Goal: Information Seeking & Learning: Learn about a topic

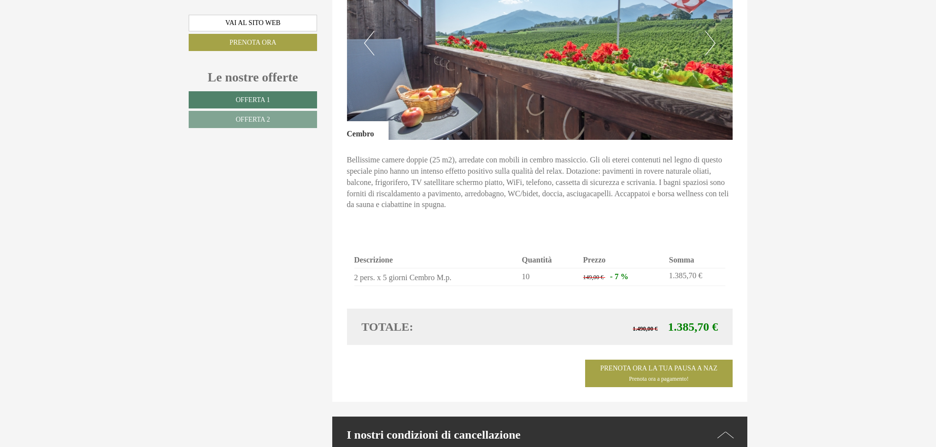
scroll to position [1409, 0]
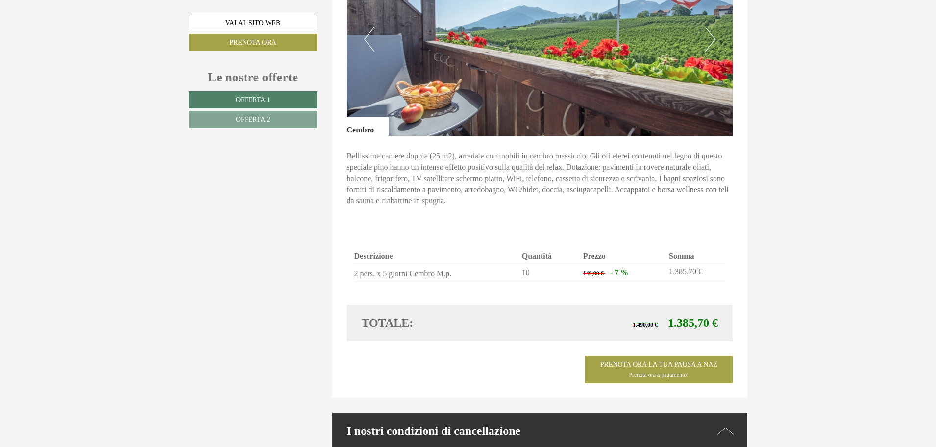
drag, startPoint x: 935, startPoint y: 193, endPoint x: 939, endPoint y: 211, distance: 18.0
click at [936, 211] on html "Previous Next 1 2 3 4 5 Buon giorno Signor Croce, Grazie per la sua gentile ric…" at bounding box center [468, 368] width 936 height 3554
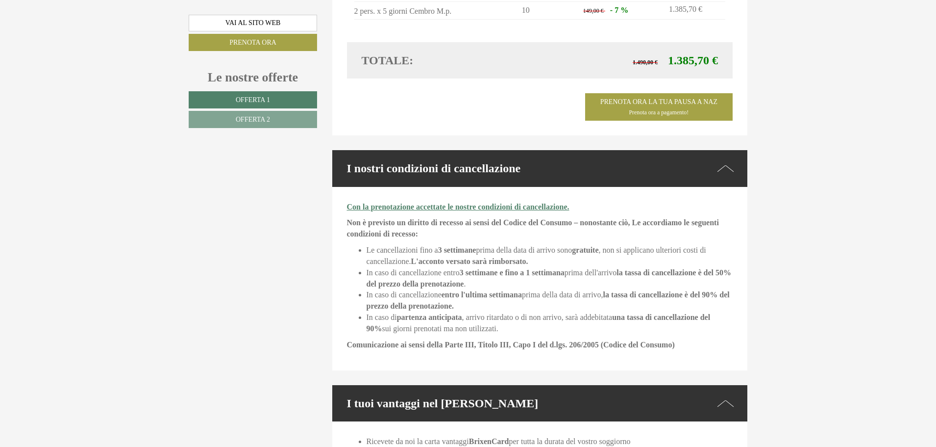
scroll to position [1725, 0]
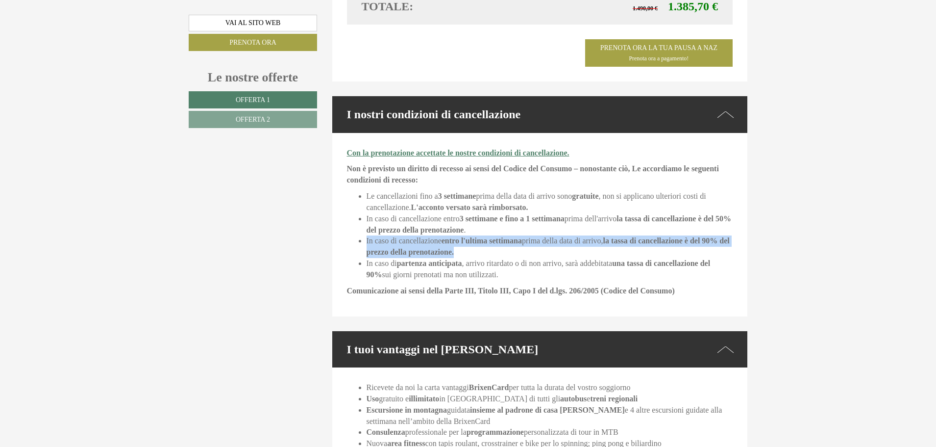
drag, startPoint x: 929, startPoint y: 247, endPoint x: 927, endPoint y: 221, distance: 26.1
click at [927, 221] on div "Buon giorno Signor [PERSON_NAME], Grazie per la sua gentile richiesta. Siamo fe…" at bounding box center [468, 235] width 936 height 3189
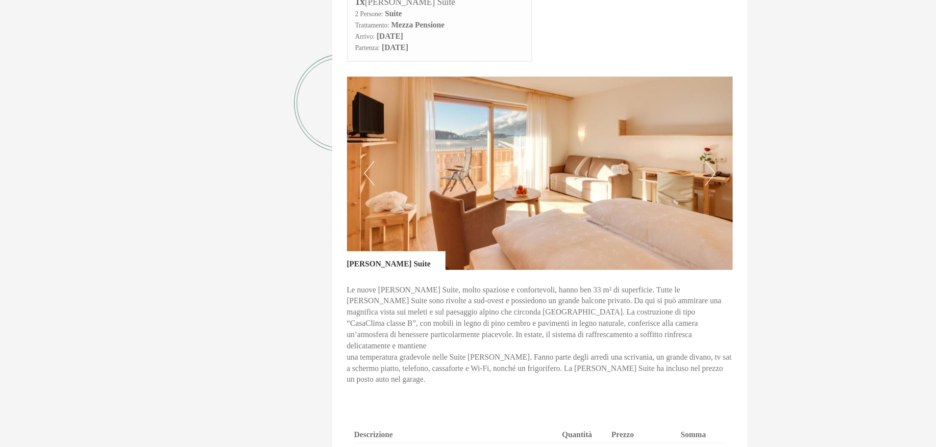
scroll to position [166, 0]
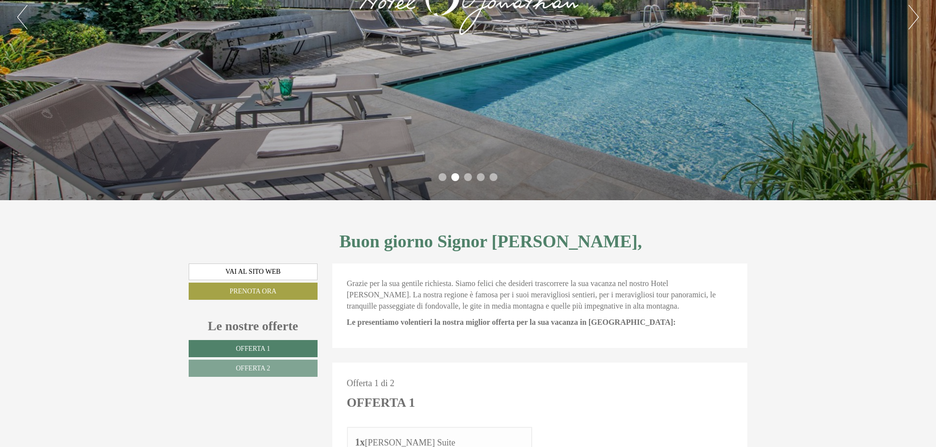
click at [905, 17] on div "Previous Next 1 2 3 4 5" at bounding box center [468, 17] width 936 height 366
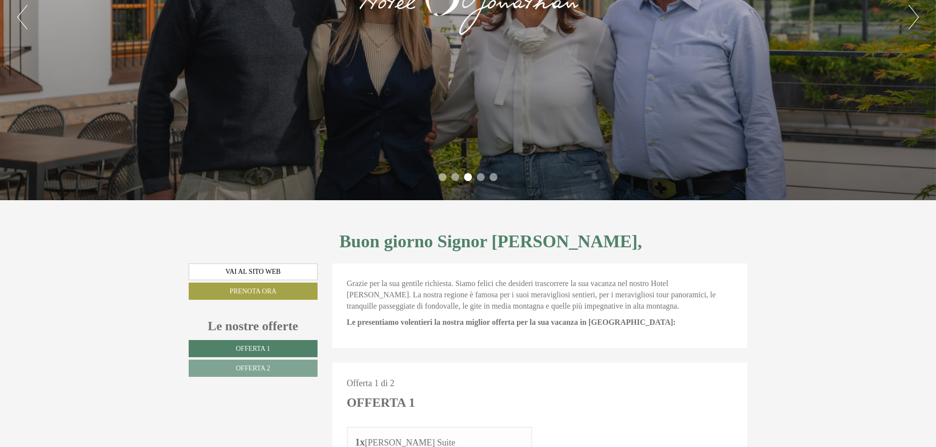
scroll to position [58, 0]
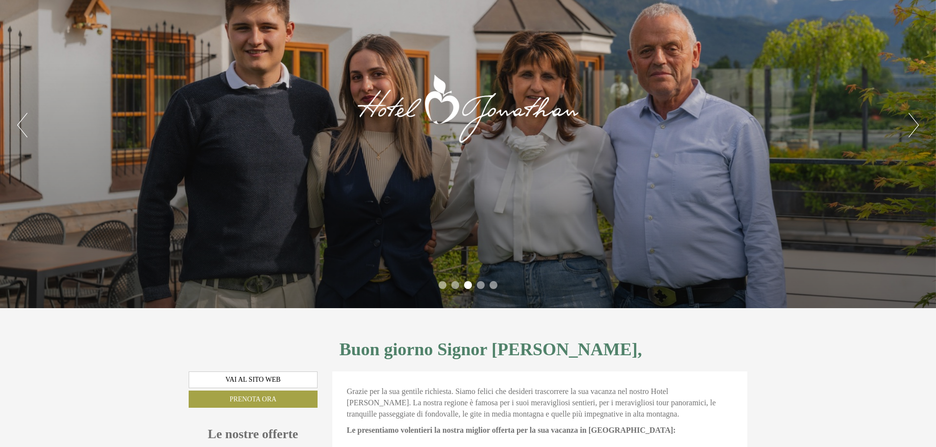
click at [912, 119] on button "Next" at bounding box center [914, 125] width 10 height 25
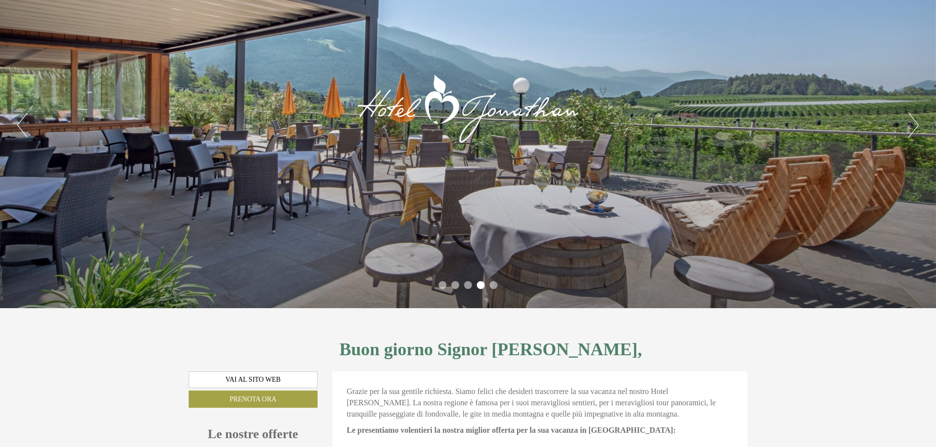
click at [912, 119] on button "Next" at bounding box center [914, 125] width 10 height 25
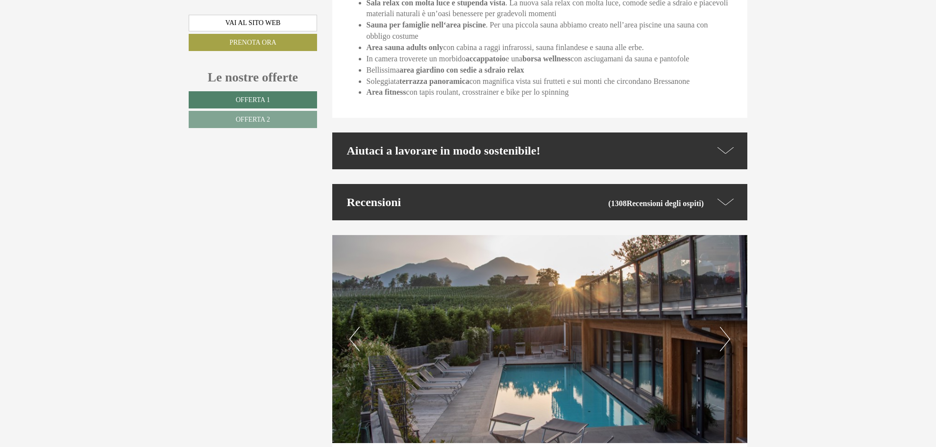
scroll to position [2696, 0]
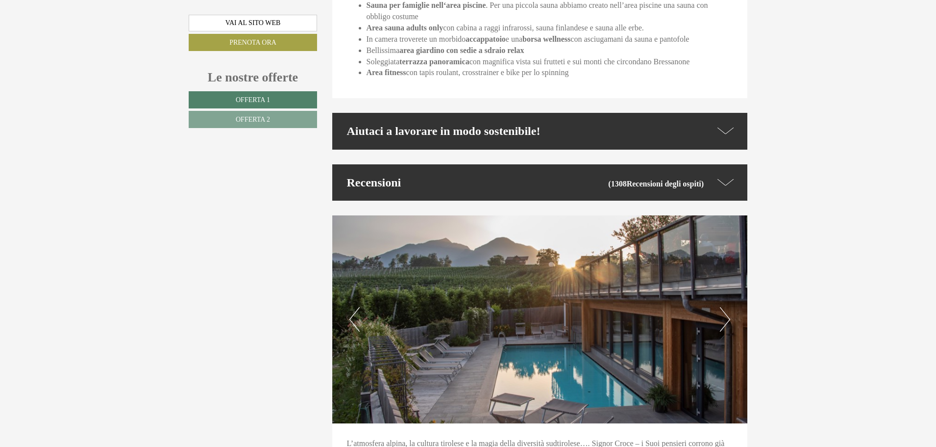
click at [725, 313] on button "Next" at bounding box center [725, 319] width 10 height 25
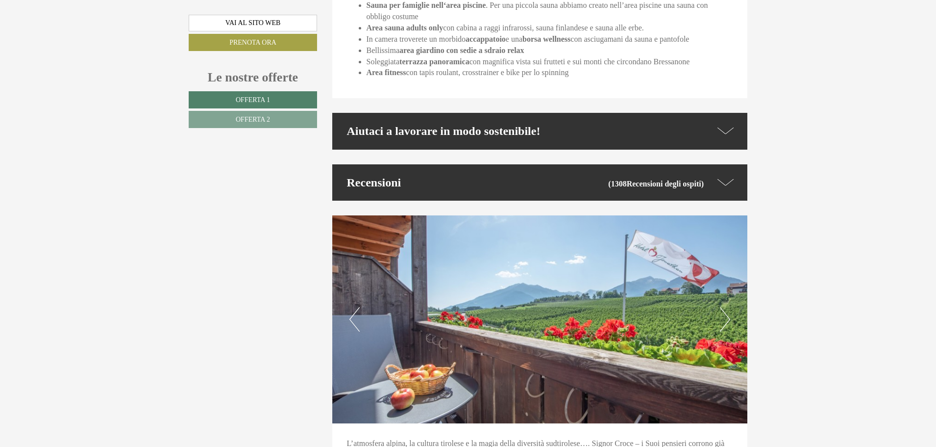
click at [725, 313] on button "Next" at bounding box center [725, 319] width 10 height 25
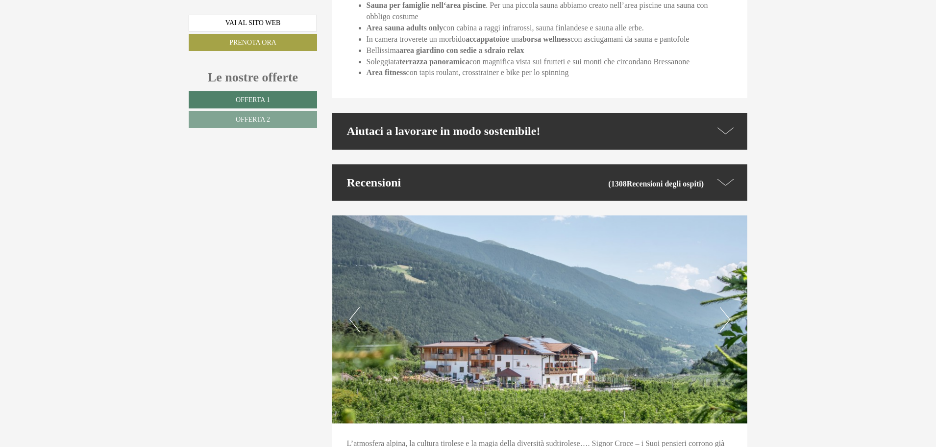
click at [725, 313] on button "Next" at bounding box center [725, 319] width 10 height 25
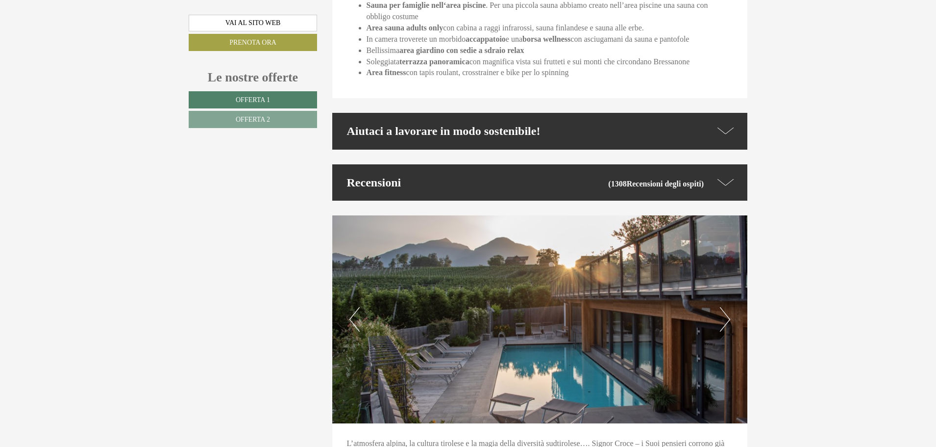
click at [724, 313] on button "Next" at bounding box center [725, 319] width 10 height 25
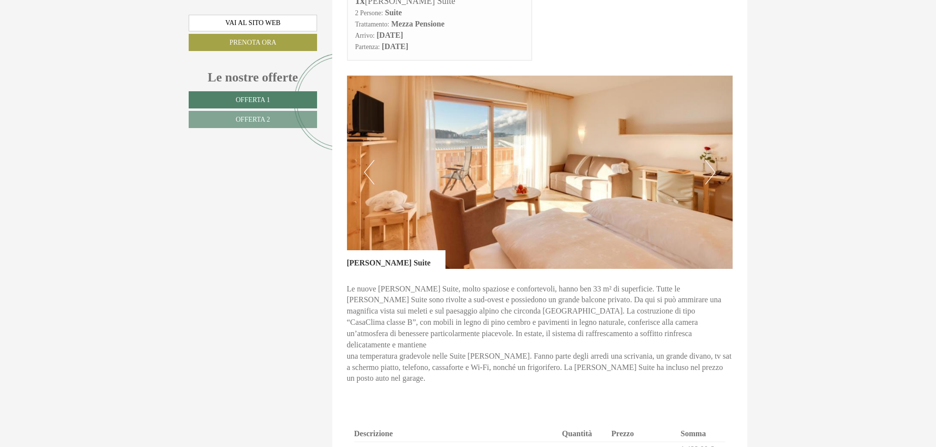
scroll to position [603, 0]
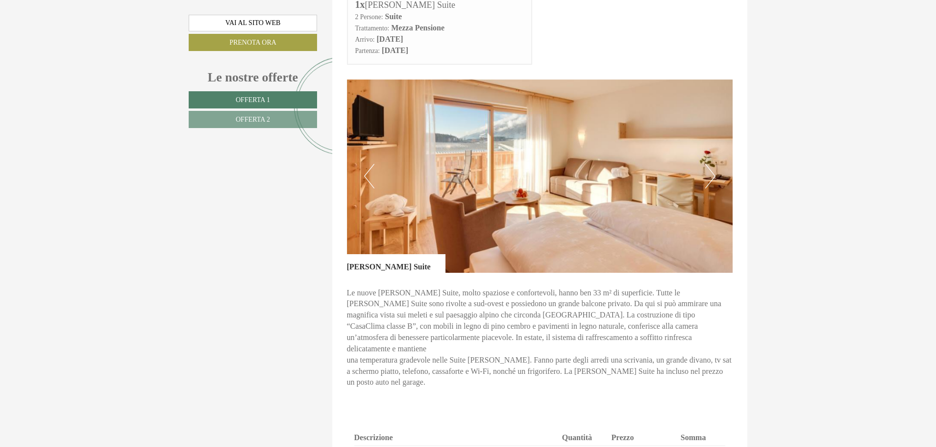
click at [704, 171] on img at bounding box center [540, 175] width 386 height 193
click at [706, 171] on div "Previous Next" at bounding box center [540, 175] width 386 height 193
drag, startPoint x: 935, startPoint y: 119, endPoint x: 932, endPoint y: 107, distance: 12.3
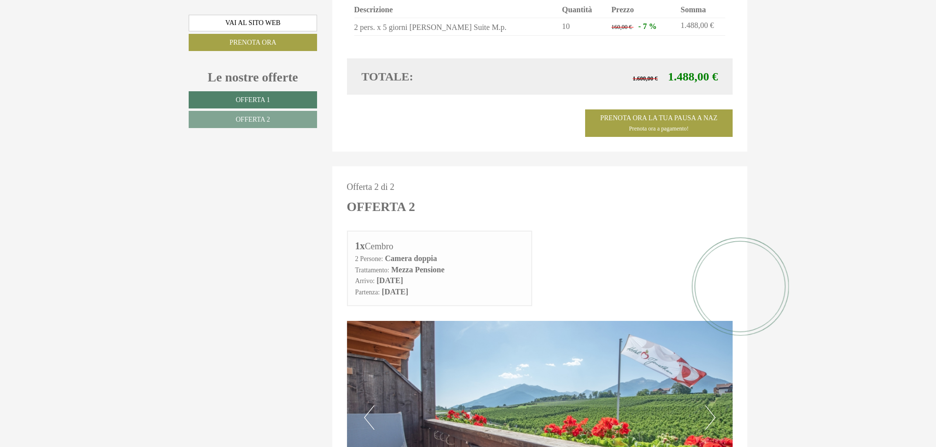
scroll to position [1046, 0]
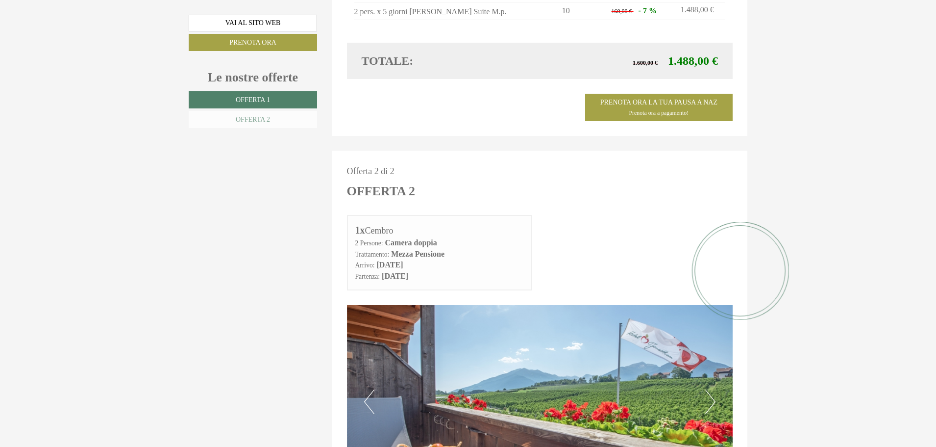
click at [270, 115] on link "Offerta 2" at bounding box center [253, 119] width 128 height 17
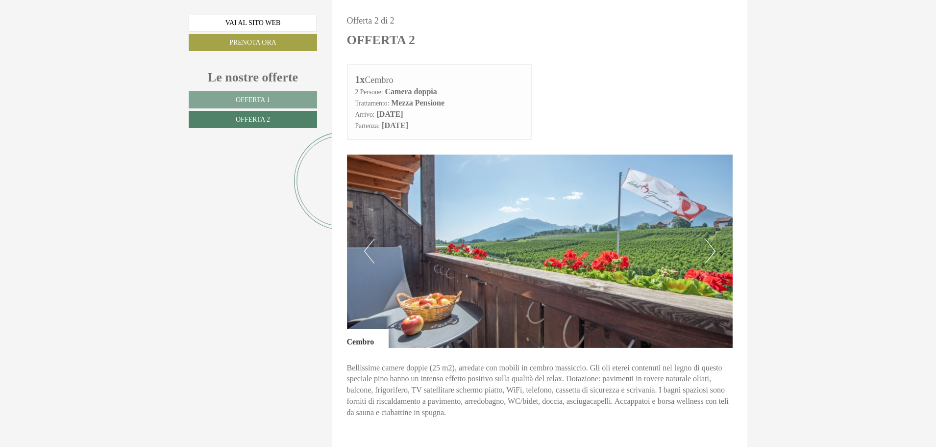
drag, startPoint x: 941, startPoint y: 101, endPoint x: 937, endPoint y: 114, distance: 13.7
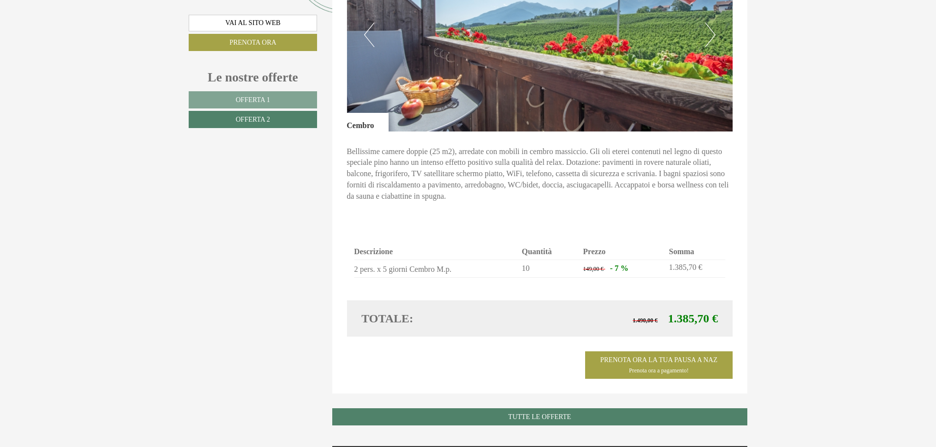
scroll to position [748, 0]
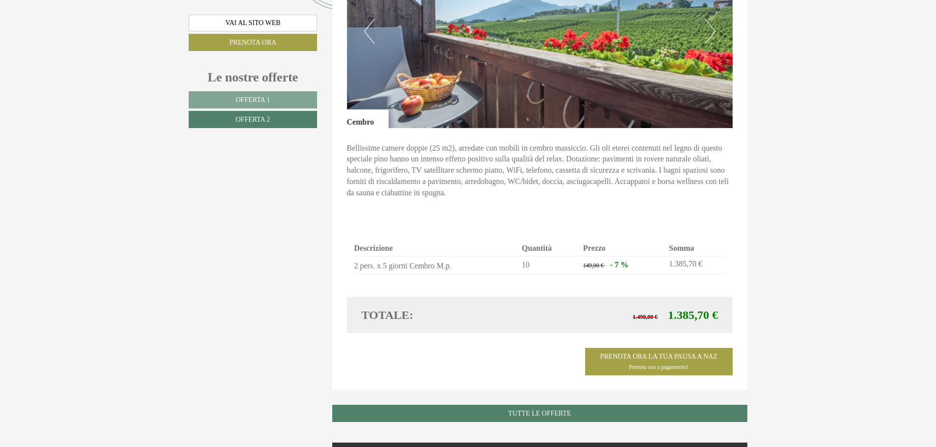
click at [601, 82] on img at bounding box center [540, 31] width 386 height 193
click at [258, 115] on link "Offerta 2" at bounding box center [253, 119] width 128 height 17
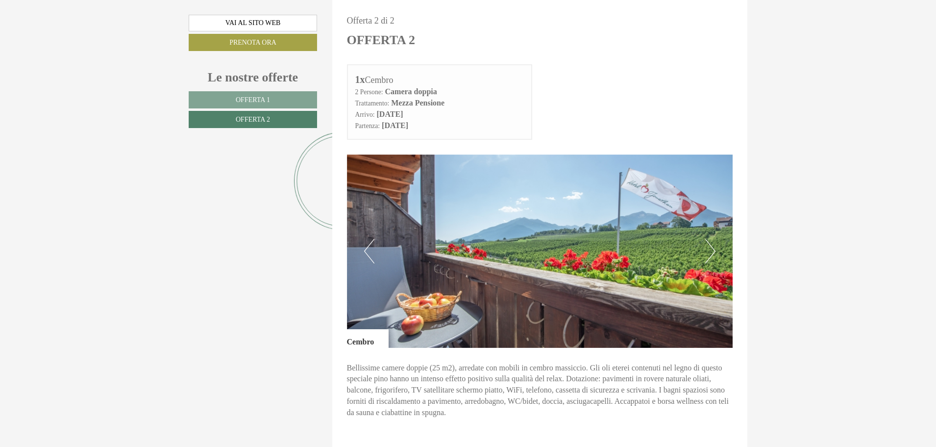
click at [708, 250] on button "Next" at bounding box center [710, 251] width 10 height 25
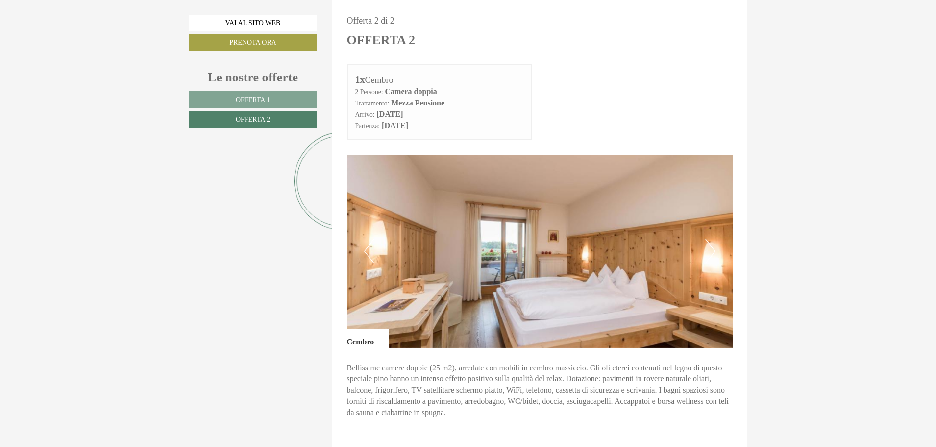
click at [708, 251] on button "Next" at bounding box center [710, 251] width 10 height 25
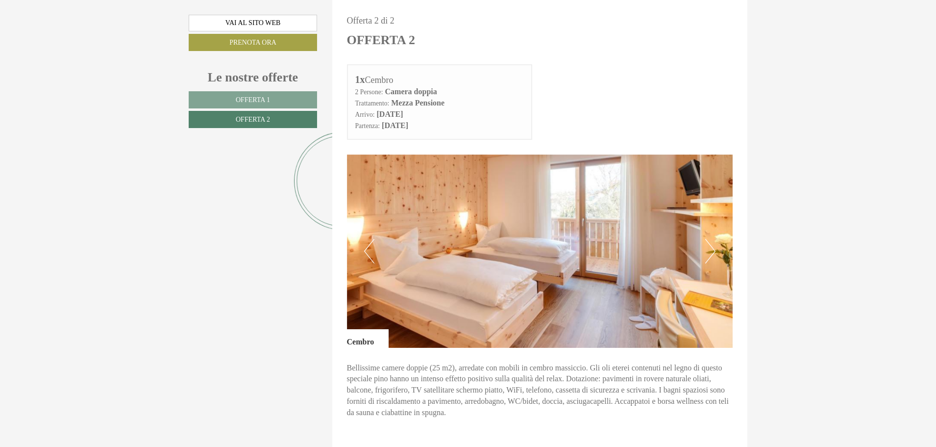
click at [708, 251] on button "Next" at bounding box center [710, 251] width 10 height 25
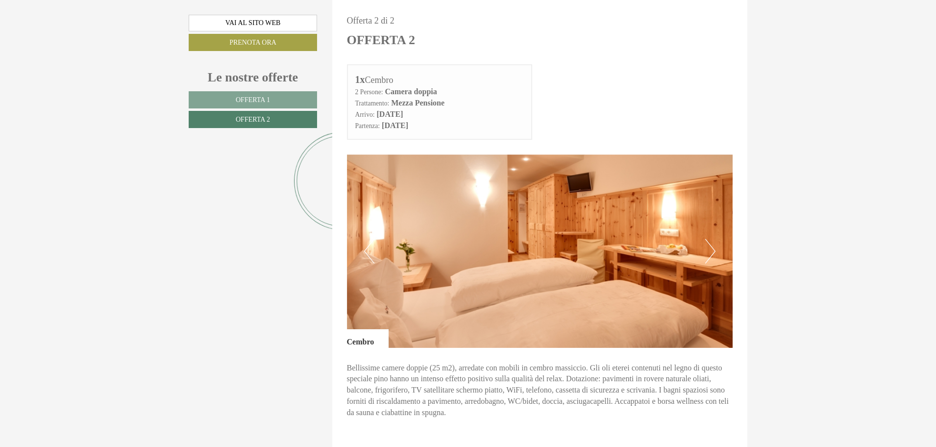
click at [708, 251] on button "Next" at bounding box center [710, 251] width 10 height 25
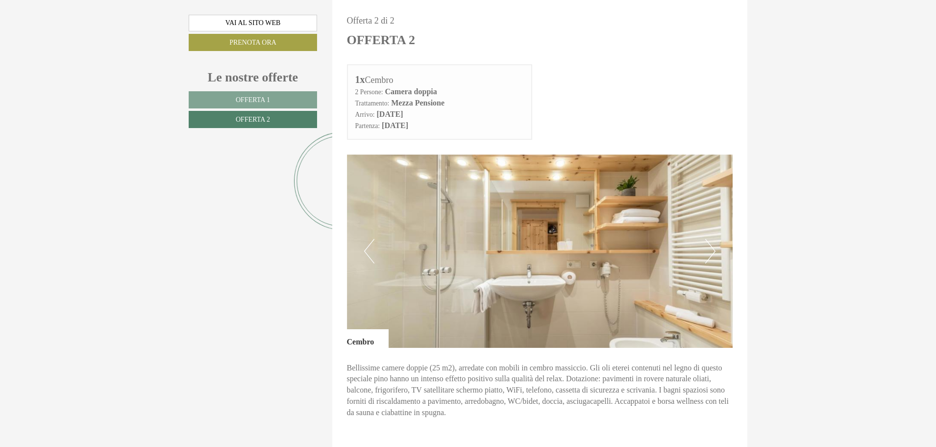
click at [708, 251] on button "Next" at bounding box center [710, 251] width 10 height 25
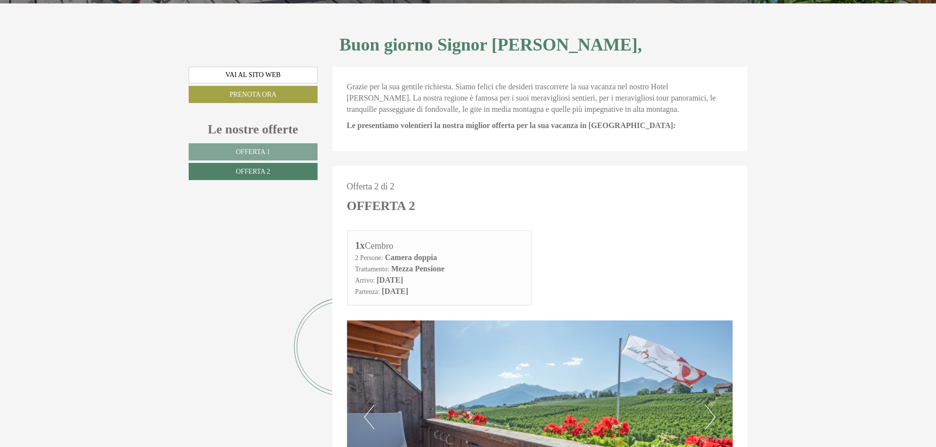
scroll to position [0, 0]
